Goal: Task Accomplishment & Management: Use online tool/utility

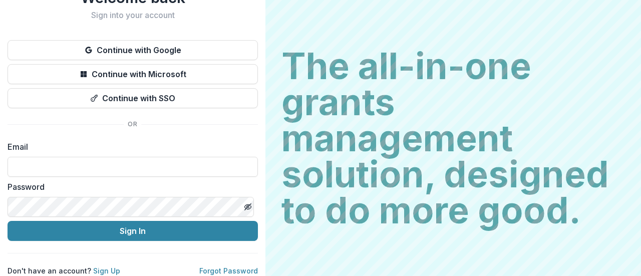
scroll to position [51, 0]
click at [105, 167] on input at bounding box center [133, 167] width 251 height 20
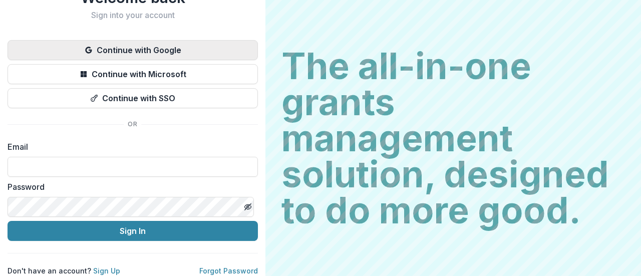
click at [164, 40] on button "Continue with Google" at bounding box center [133, 50] width 251 height 20
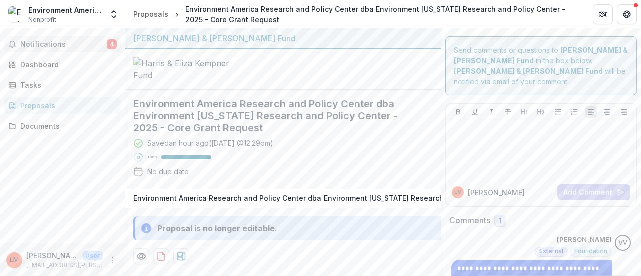
click at [76, 46] on span "Notifications" at bounding box center [63, 44] width 87 height 9
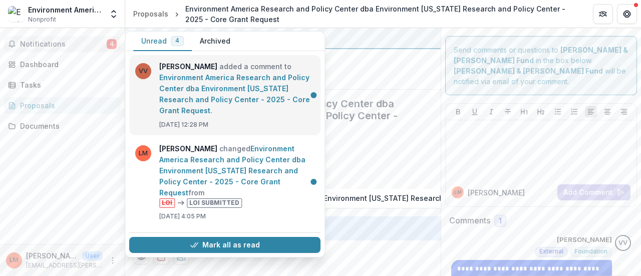
click at [252, 79] on link "Environment America Research and Policy Center dba Environment [US_STATE] Resea…" at bounding box center [234, 94] width 151 height 42
